Goal: Check status: Check status

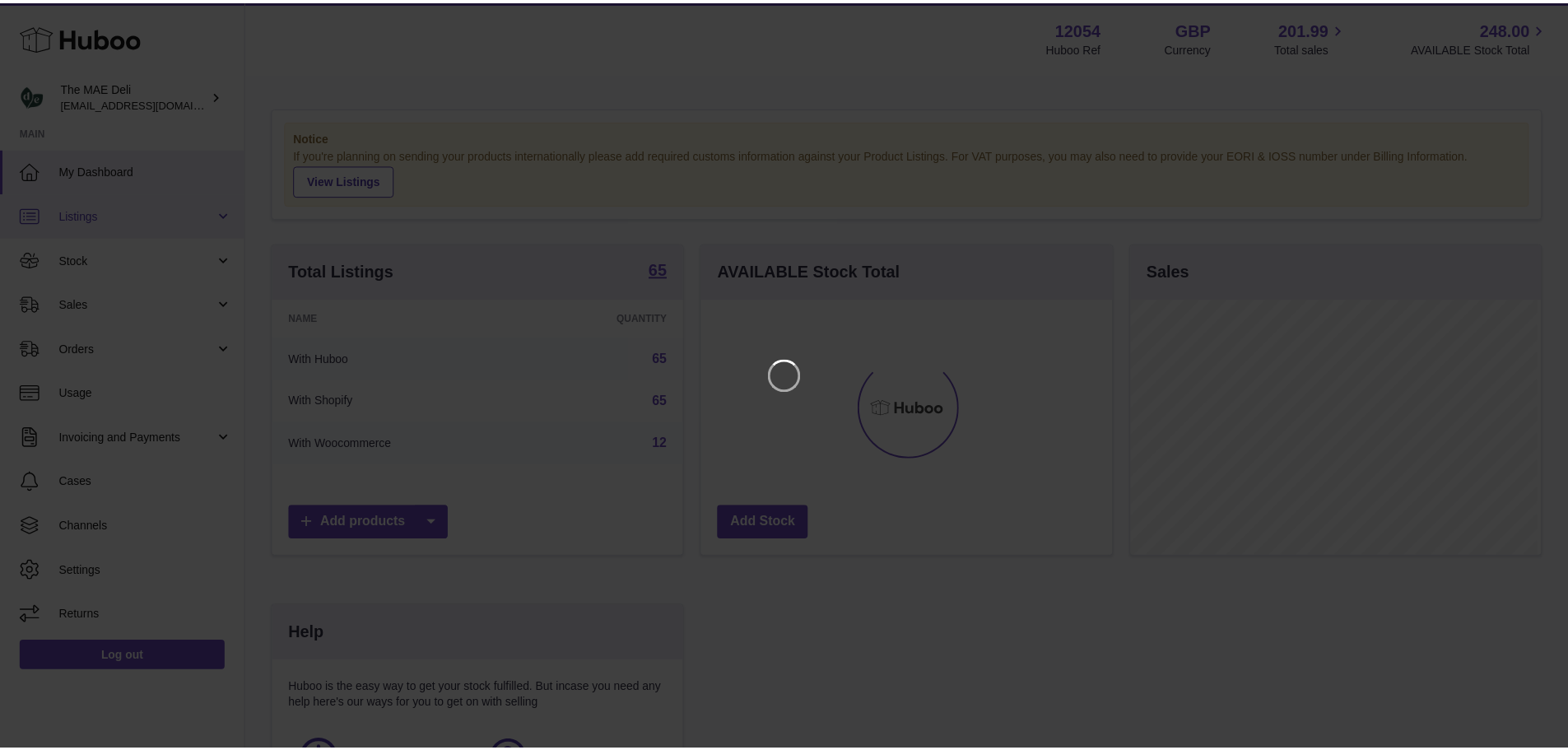
scroll to position [257, 415]
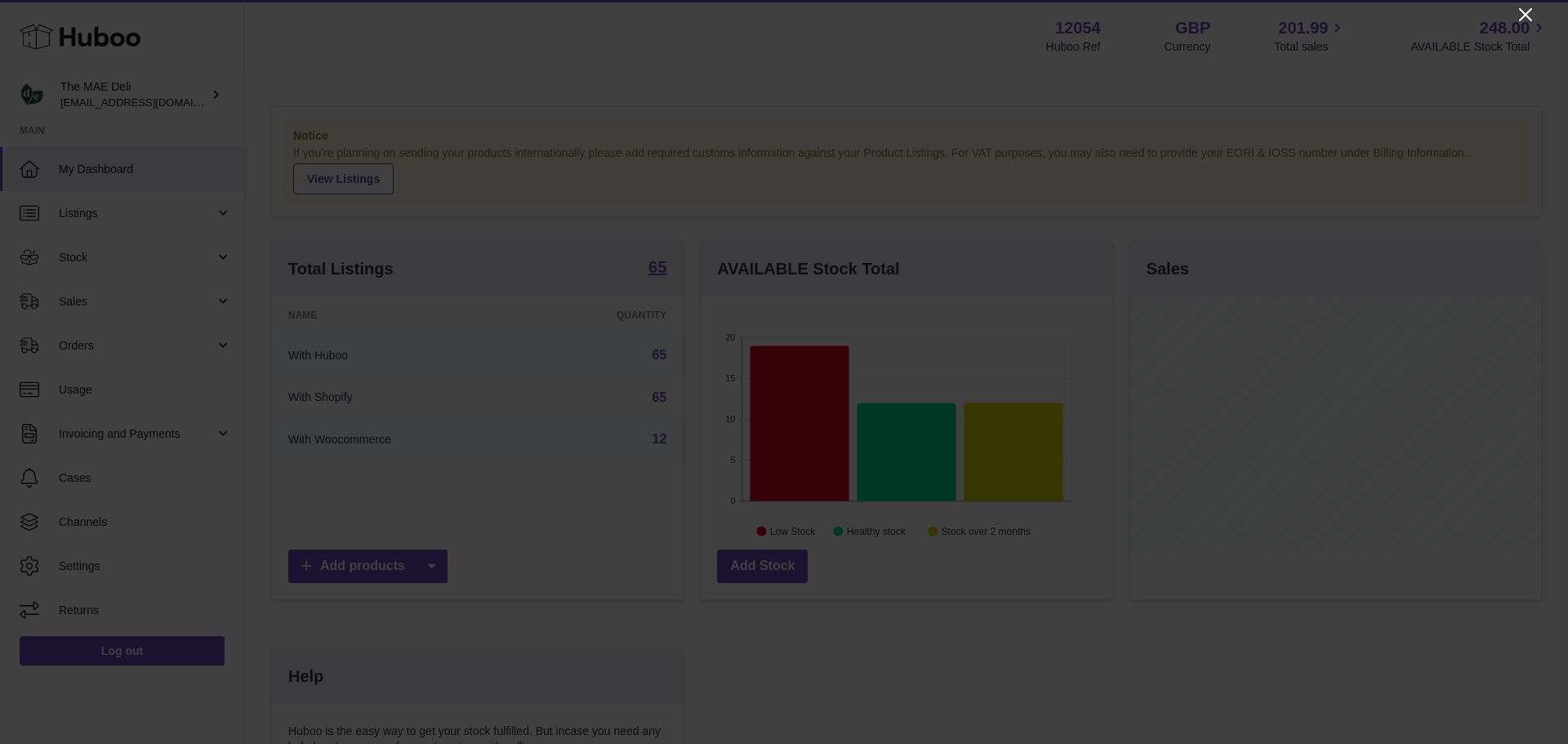
click at [1520, 16] on icon "Close" at bounding box center [1526, 15] width 20 height 20
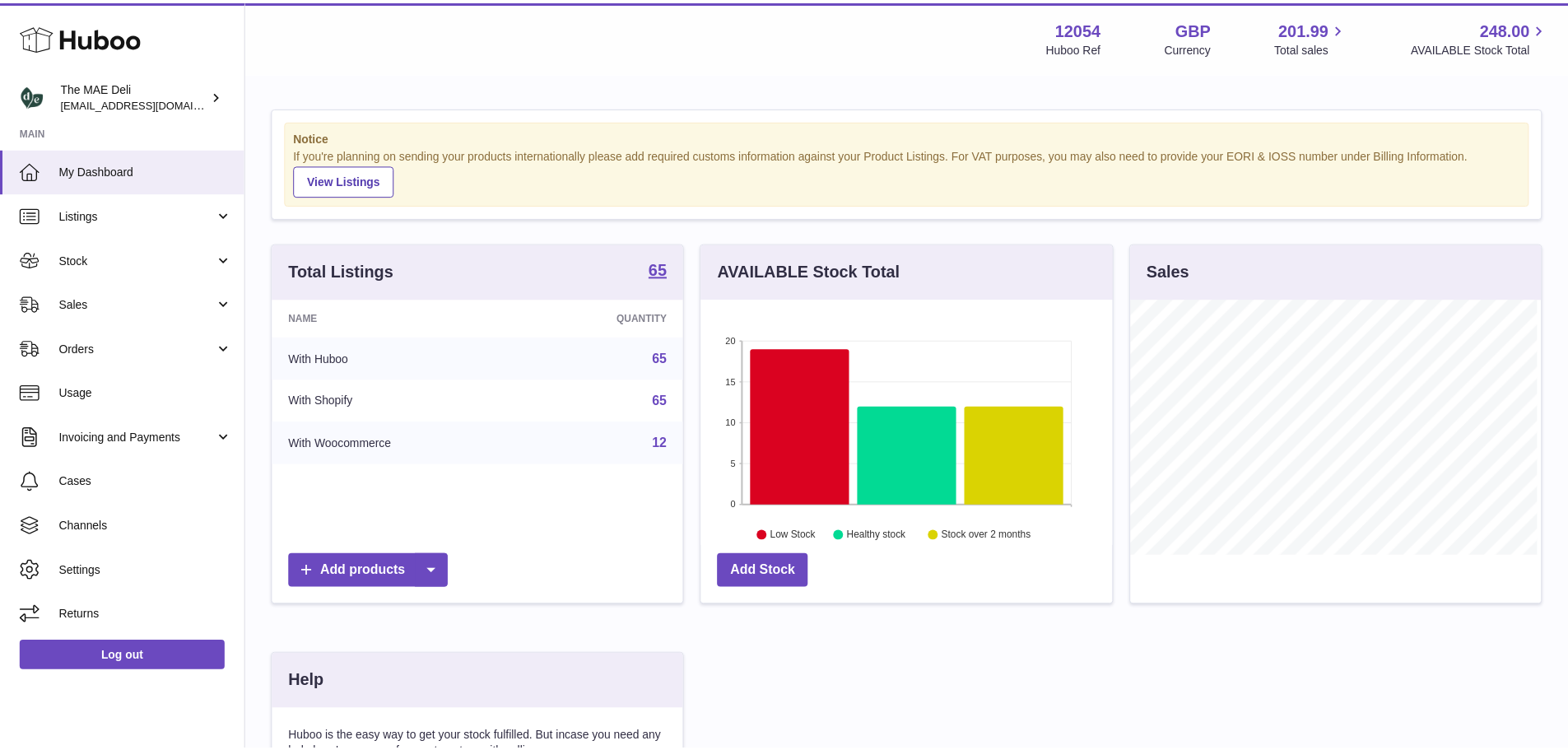
scroll to position [823008, 822878]
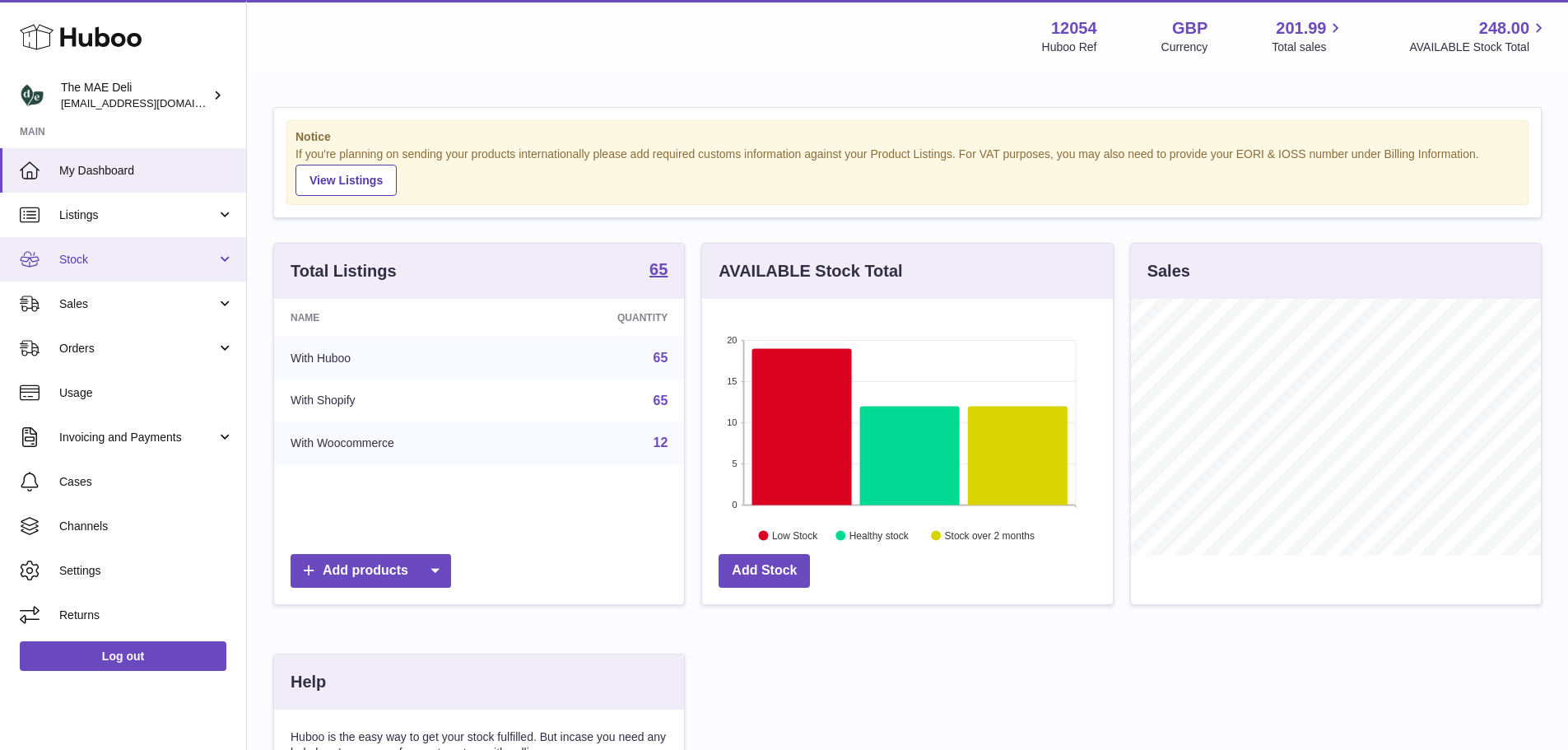
click at [186, 271] on link "Stock" at bounding box center [123, 259] width 246 height 45
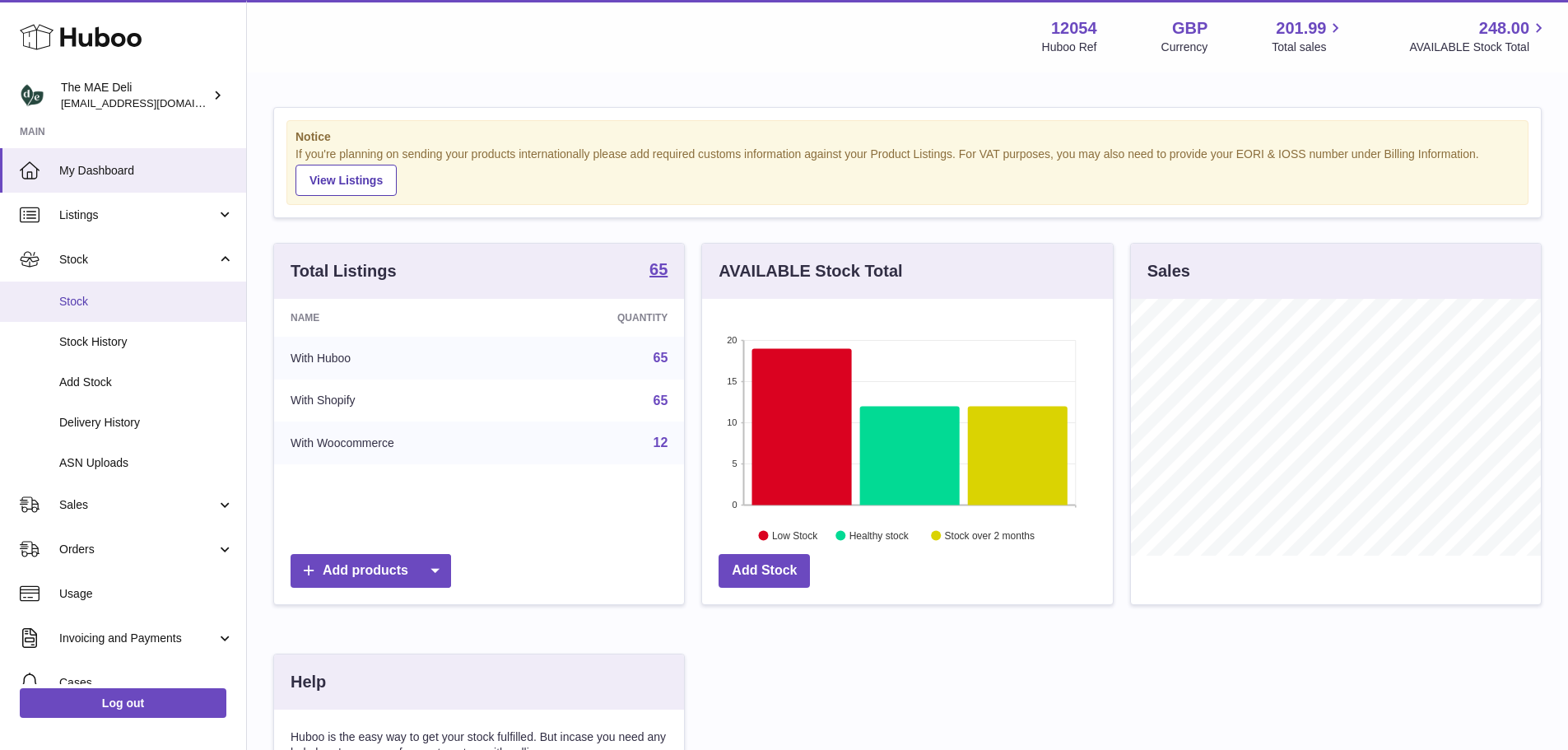
click at [125, 297] on span "Stock" at bounding box center [147, 302] width 175 height 16
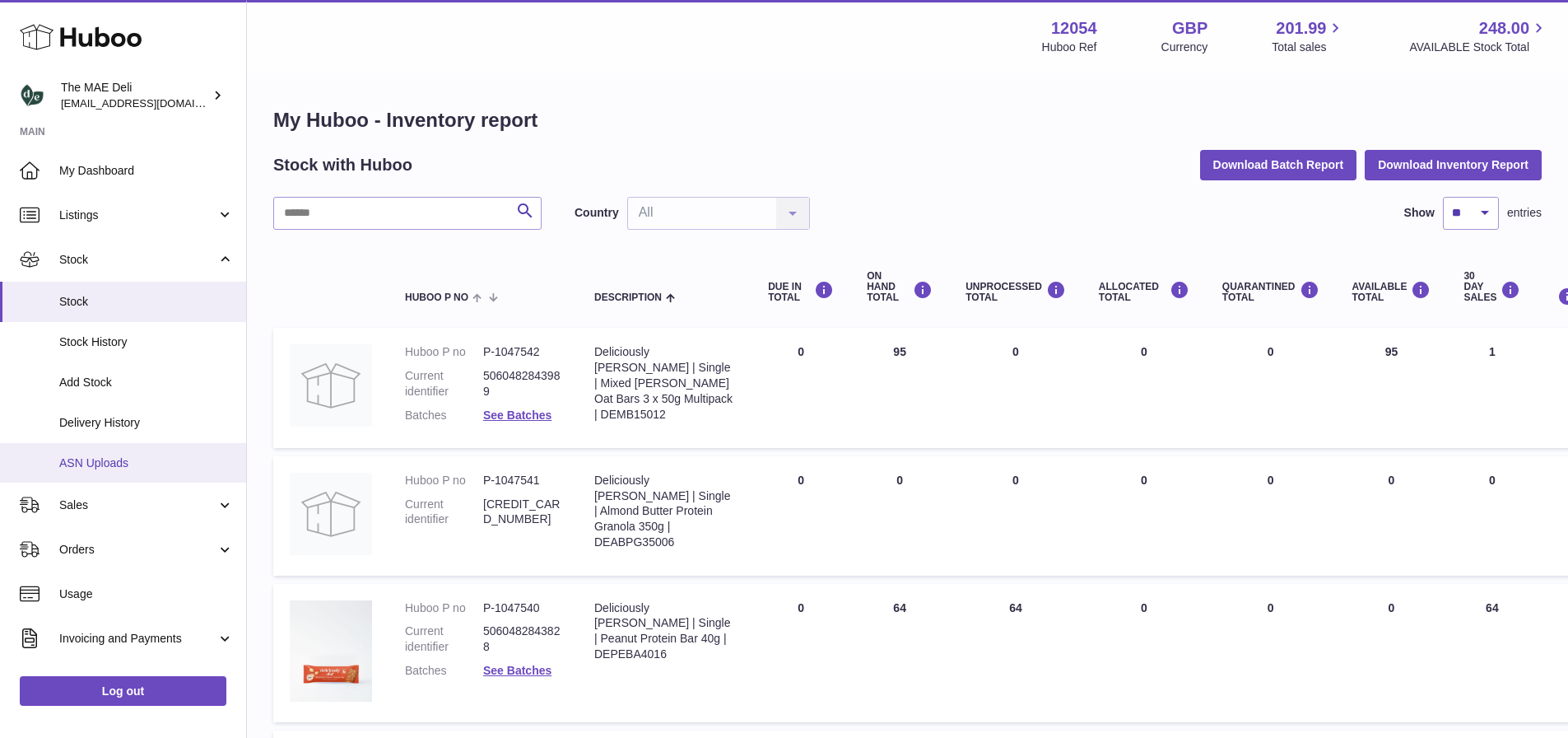
click at [94, 461] on span "ASN Uploads" at bounding box center [147, 463] width 175 height 16
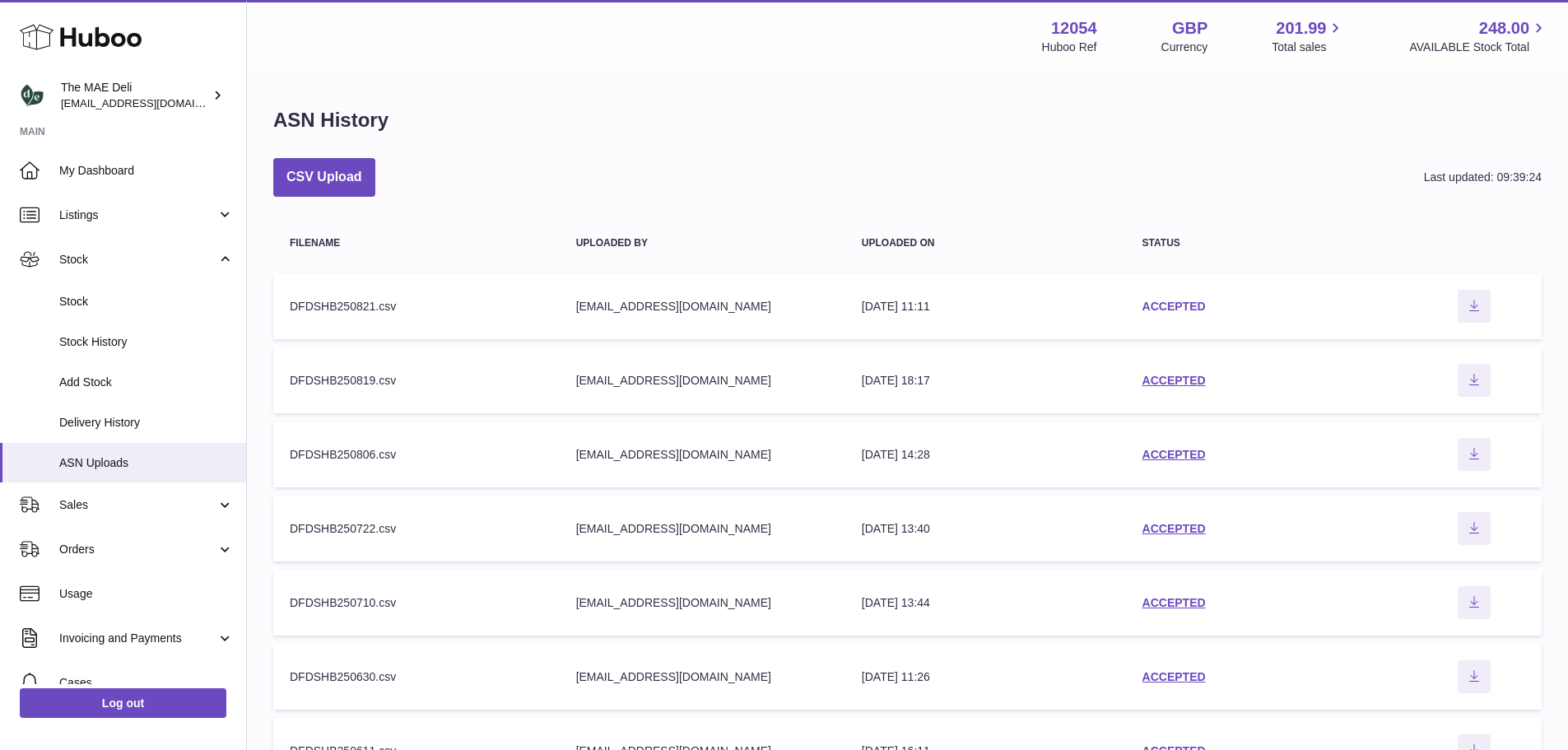
click at [1178, 306] on link "ACCEPTED" at bounding box center [1174, 307] width 63 height 13
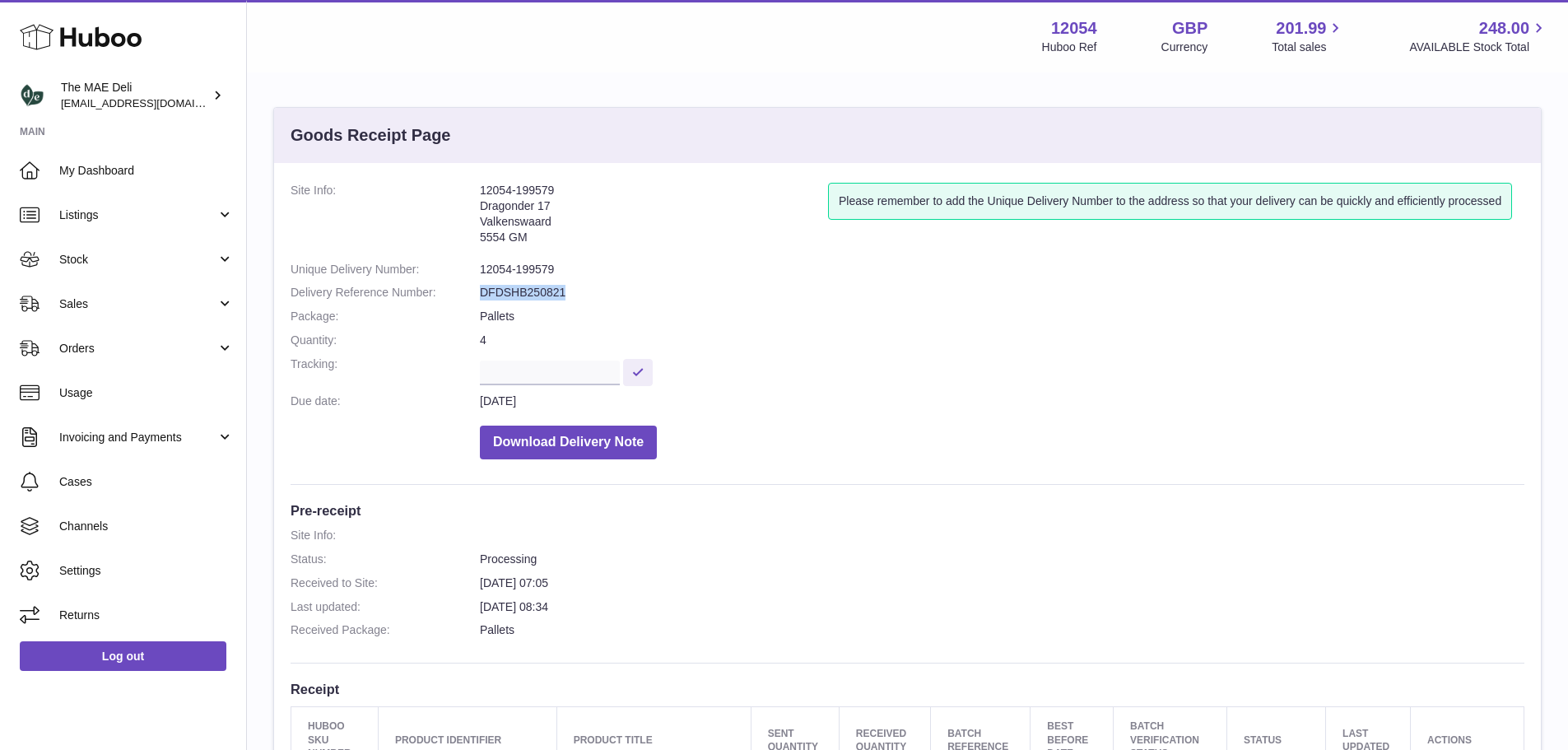
drag, startPoint x: 578, startPoint y: 288, endPoint x: 470, endPoint y: 293, distance: 108.1
click at [470, 293] on dl "Site Info: 12054-199579 Dragonder 17 Valkenswaard 5554 GM Please remember to ad…" at bounding box center [907, 326] width 1234 height 285
click at [755, 274] on dd "12054-199579" at bounding box center [1002, 269] width 1045 height 16
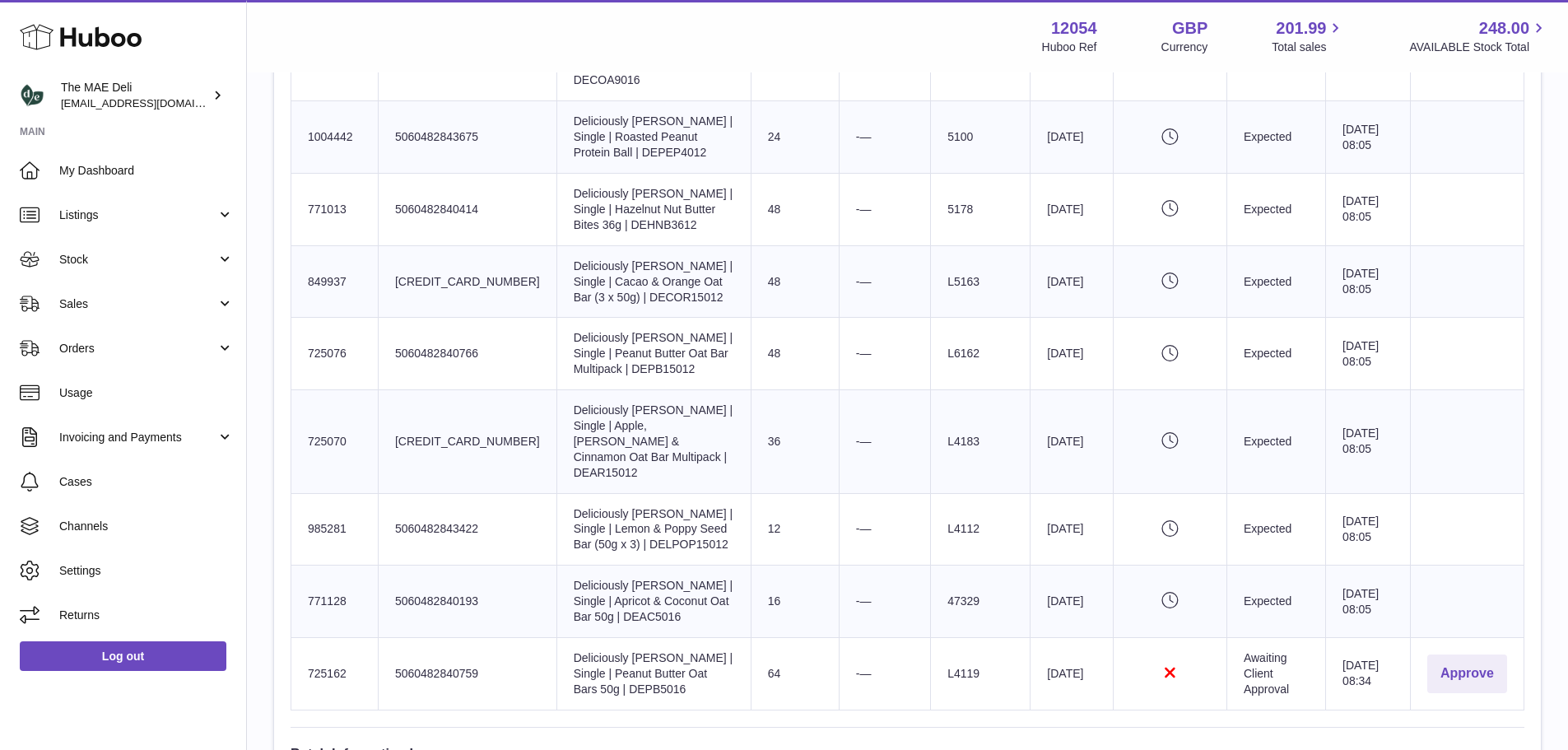
scroll to position [1235, 0]
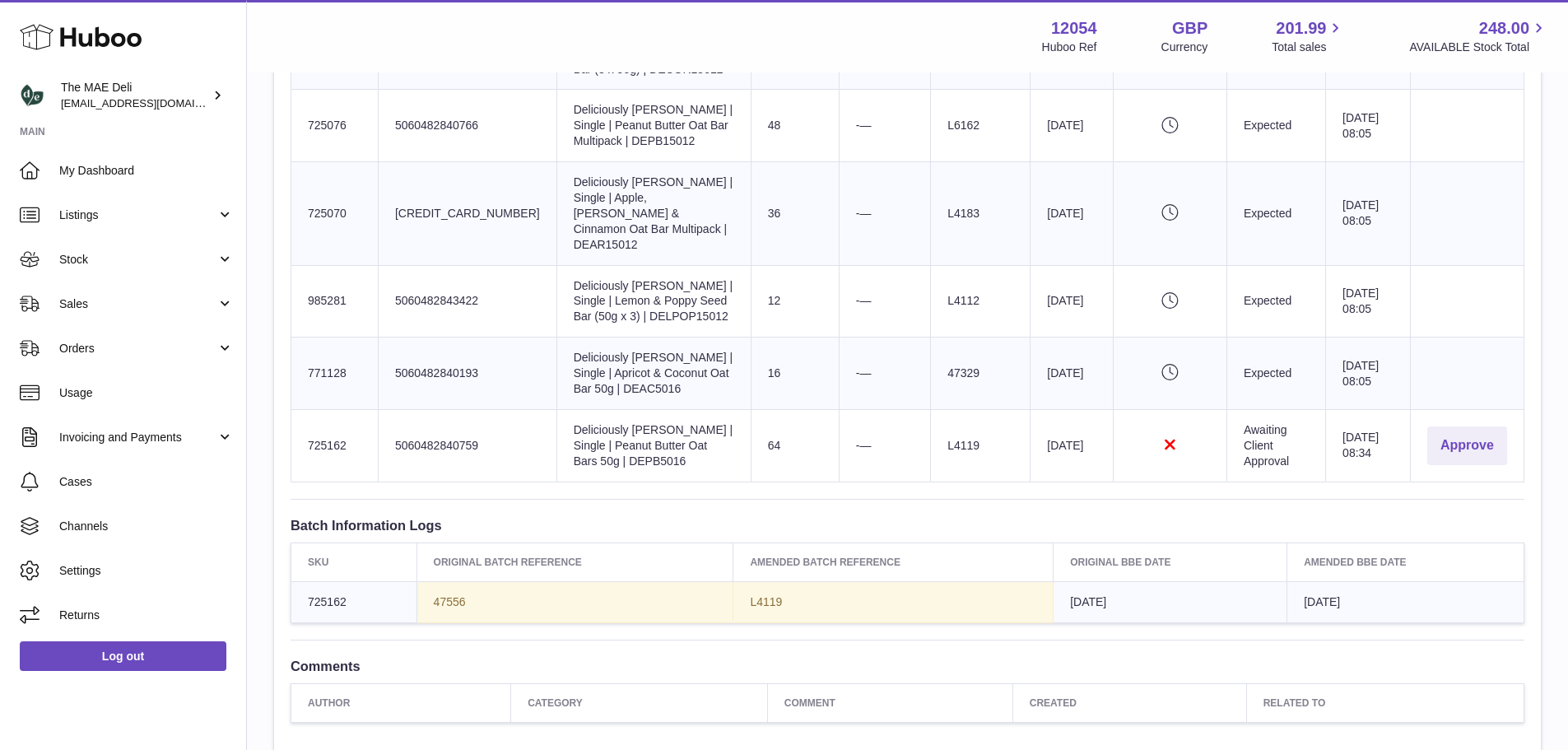
click at [936, 409] on td "Batch Reference L4119" at bounding box center [981, 445] width 99 height 72
